Goal: Task Accomplishment & Management: Manage account settings

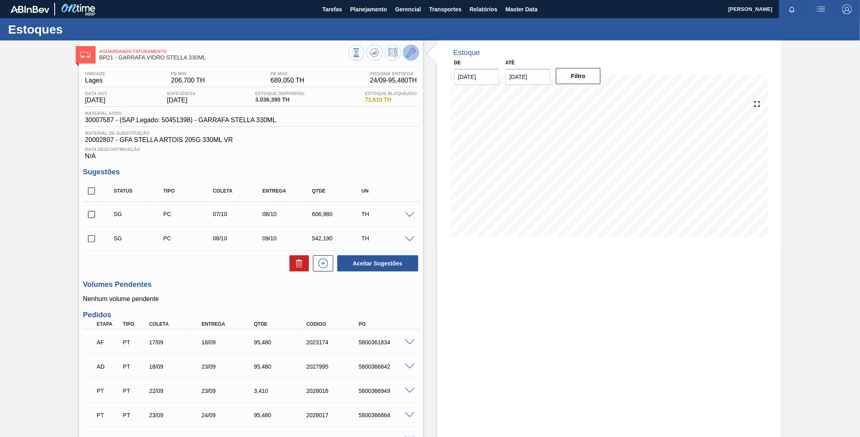
click at [408, 55] on icon at bounding box center [411, 53] width 10 height 10
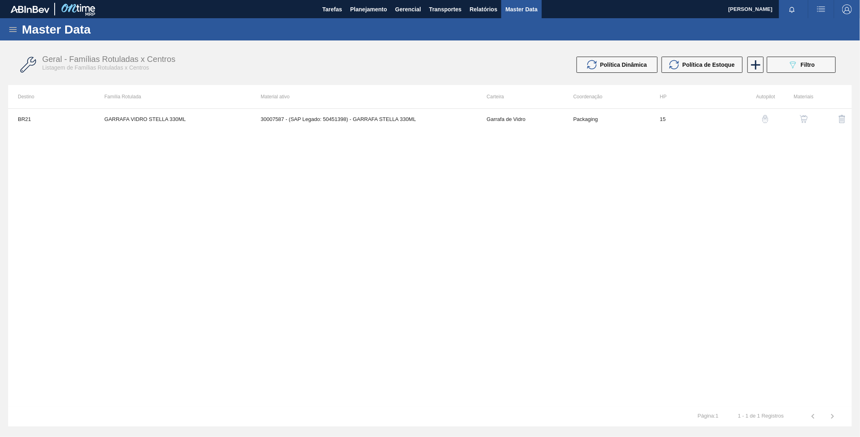
click at [806, 118] on img "button" at bounding box center [804, 119] width 8 height 8
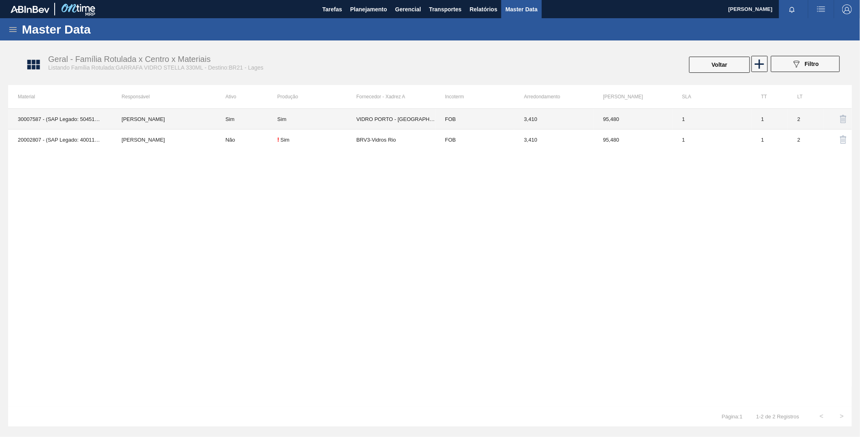
click at [360, 123] on td "VIDRO PORTO - [GEOGRAPHIC_DATA] ([GEOGRAPHIC_DATA])" at bounding box center [395, 119] width 79 height 21
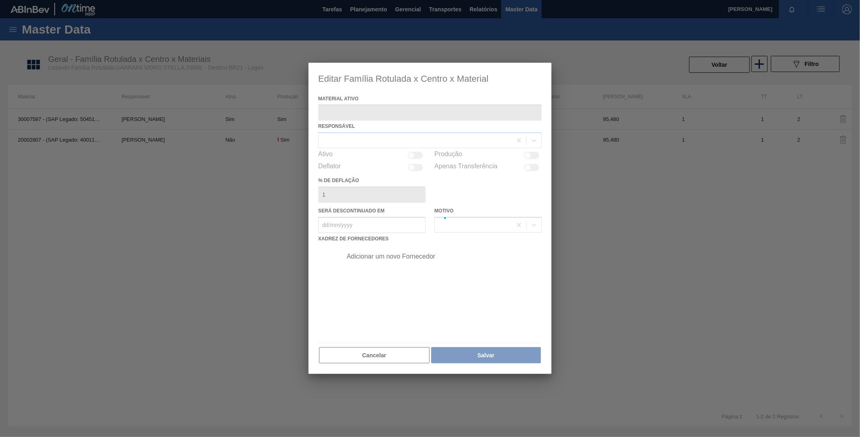
type ativo "30007587 - (SAP Legado: 50451398) - GARRAFA STELLA 330ML"
checkbox input "true"
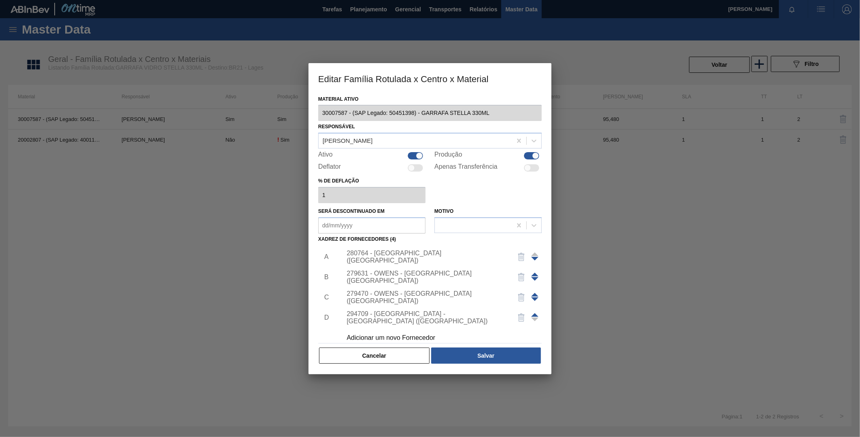
click at [397, 256] on div "280764 - [GEOGRAPHIC_DATA] ([GEOGRAPHIC_DATA])" at bounding box center [426, 257] width 159 height 15
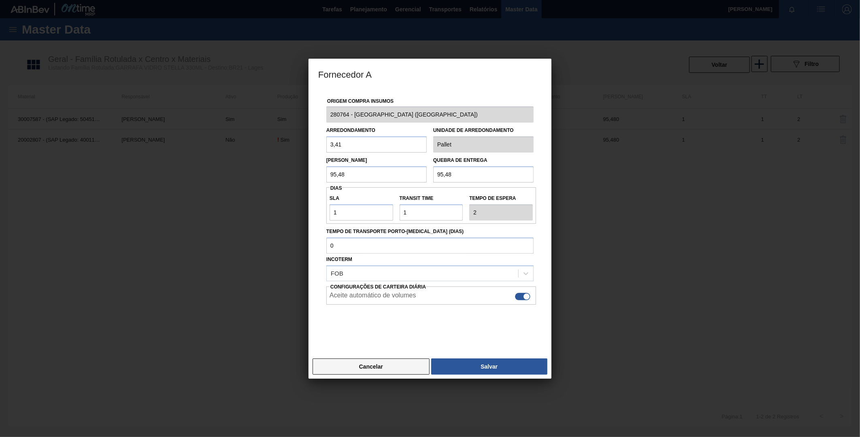
click at [375, 369] on button "Cancelar" at bounding box center [371, 367] width 117 height 16
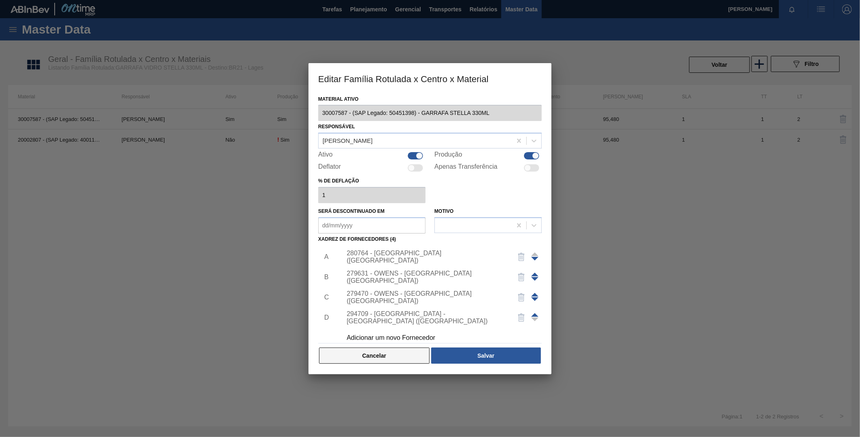
click at [401, 352] on button "Cancelar" at bounding box center [374, 356] width 111 height 16
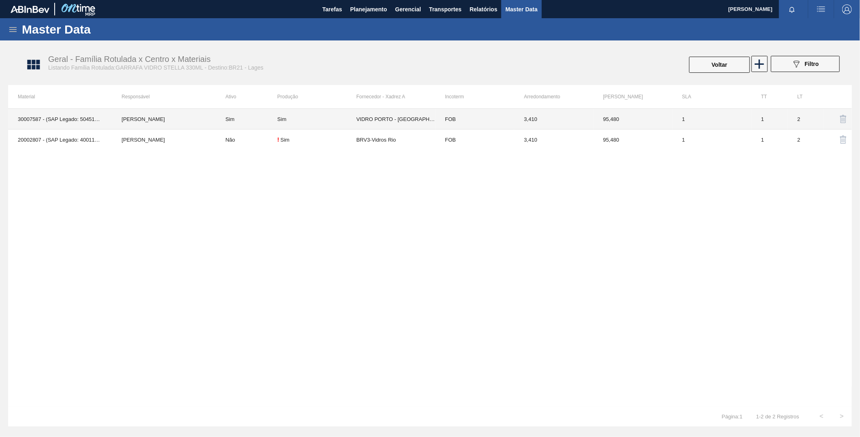
click at [410, 120] on td "VIDRO PORTO - [GEOGRAPHIC_DATA] ([GEOGRAPHIC_DATA])" at bounding box center [395, 119] width 79 height 21
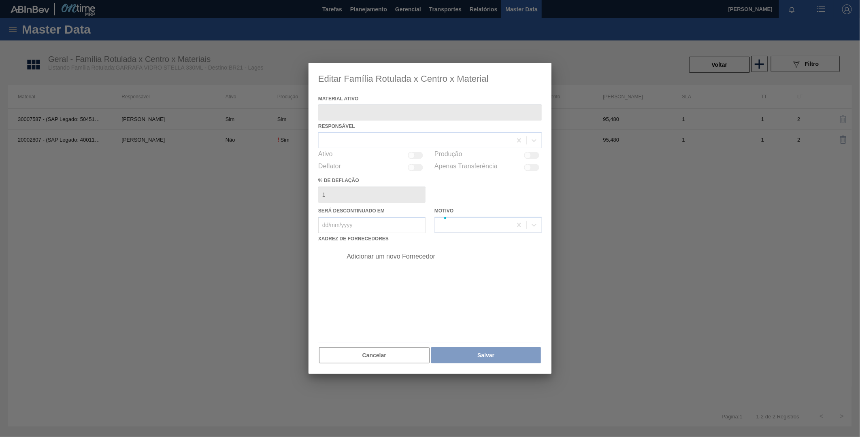
type ativo "30007587 - (SAP Legado: 50451398) - GARRAFA STELLA 330ML"
checkbox input "true"
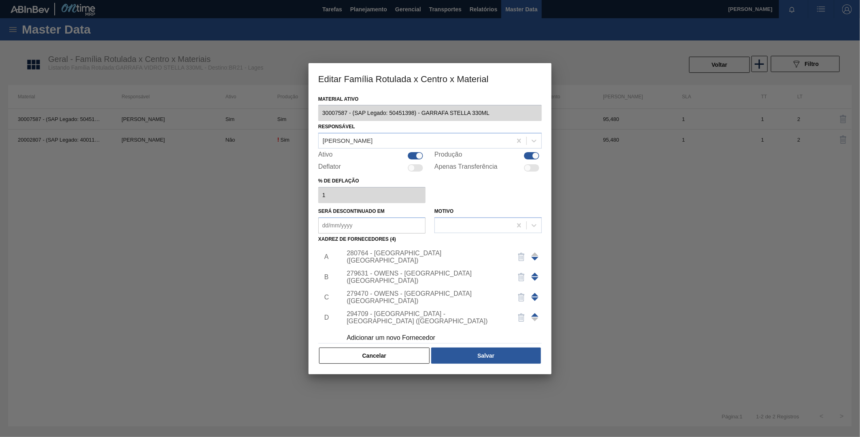
click at [424, 257] on div "280764 - [GEOGRAPHIC_DATA] ([GEOGRAPHIC_DATA])" at bounding box center [426, 257] width 159 height 15
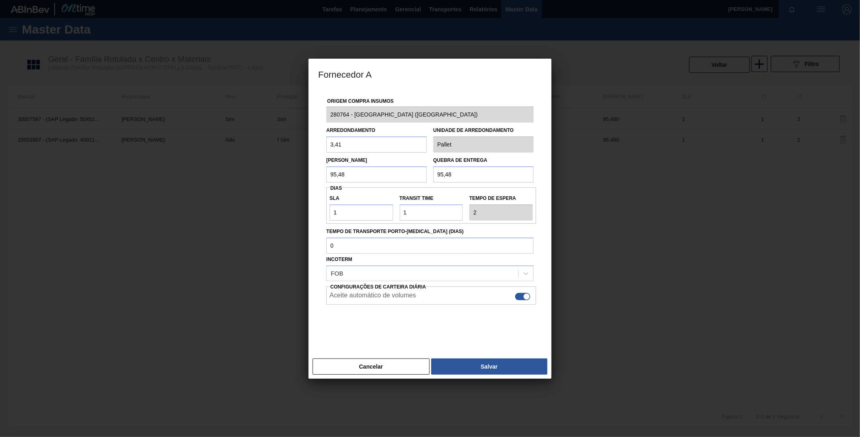
click at [398, 337] on div at bounding box center [429, 325] width 207 height 41
click at [391, 362] on button "Cancelar" at bounding box center [371, 367] width 117 height 16
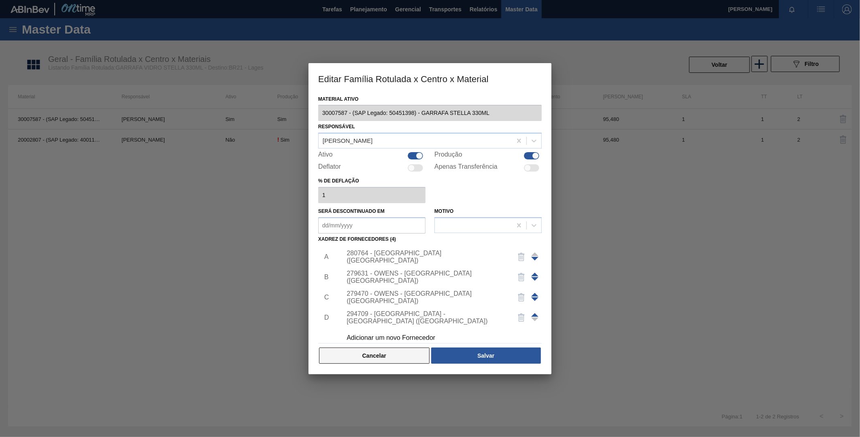
click at [366, 362] on button "Cancelar" at bounding box center [374, 356] width 111 height 16
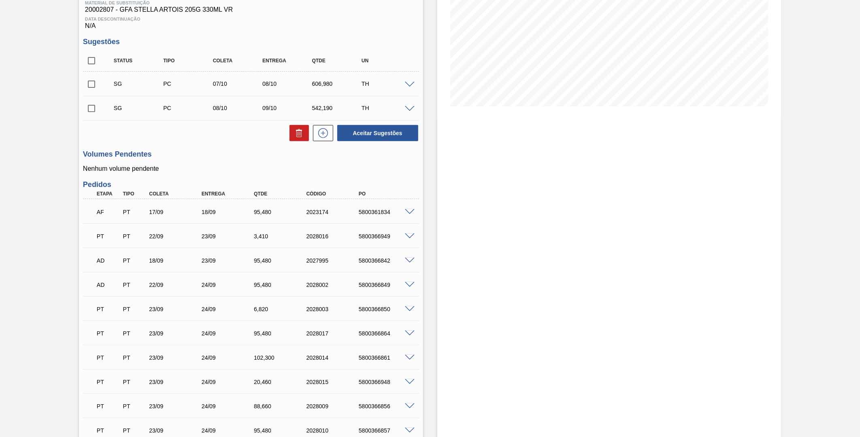
scroll to position [135, 0]
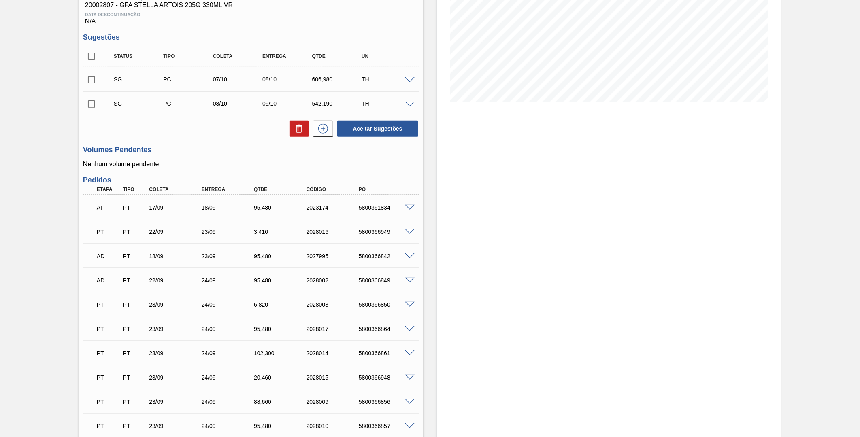
click at [405, 231] on span at bounding box center [410, 232] width 10 height 6
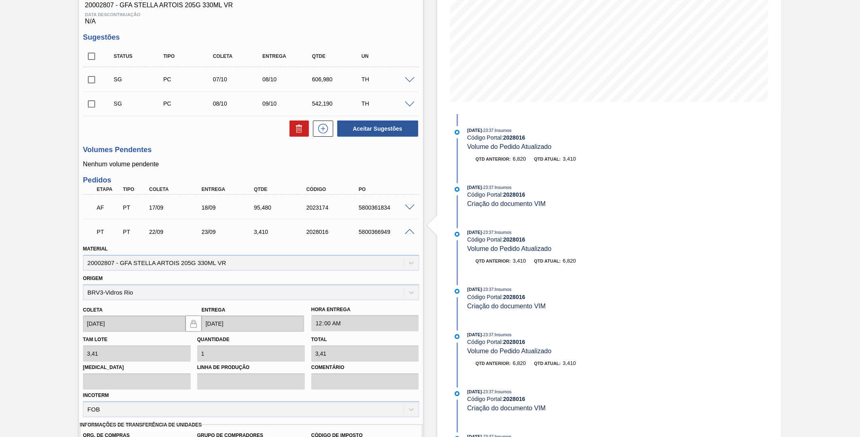
drag, startPoint x: 416, startPoint y: 241, endPoint x: 409, endPoint y: 235, distance: 8.6
click at [416, 241] on div "Material 20002807 - GFA STELLA ARTOIS 205G 330ML VR" at bounding box center [251, 256] width 343 height 30
click at [409, 232] on span at bounding box center [410, 232] width 10 height 6
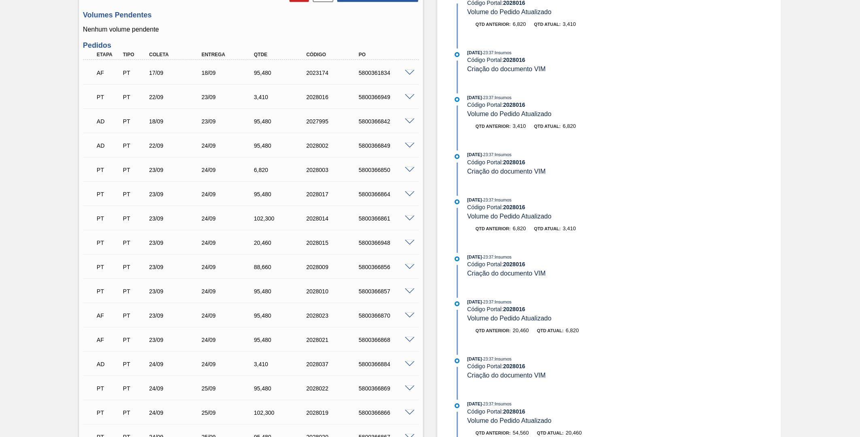
scroll to position [405, 0]
